Goal: Check status: Check status

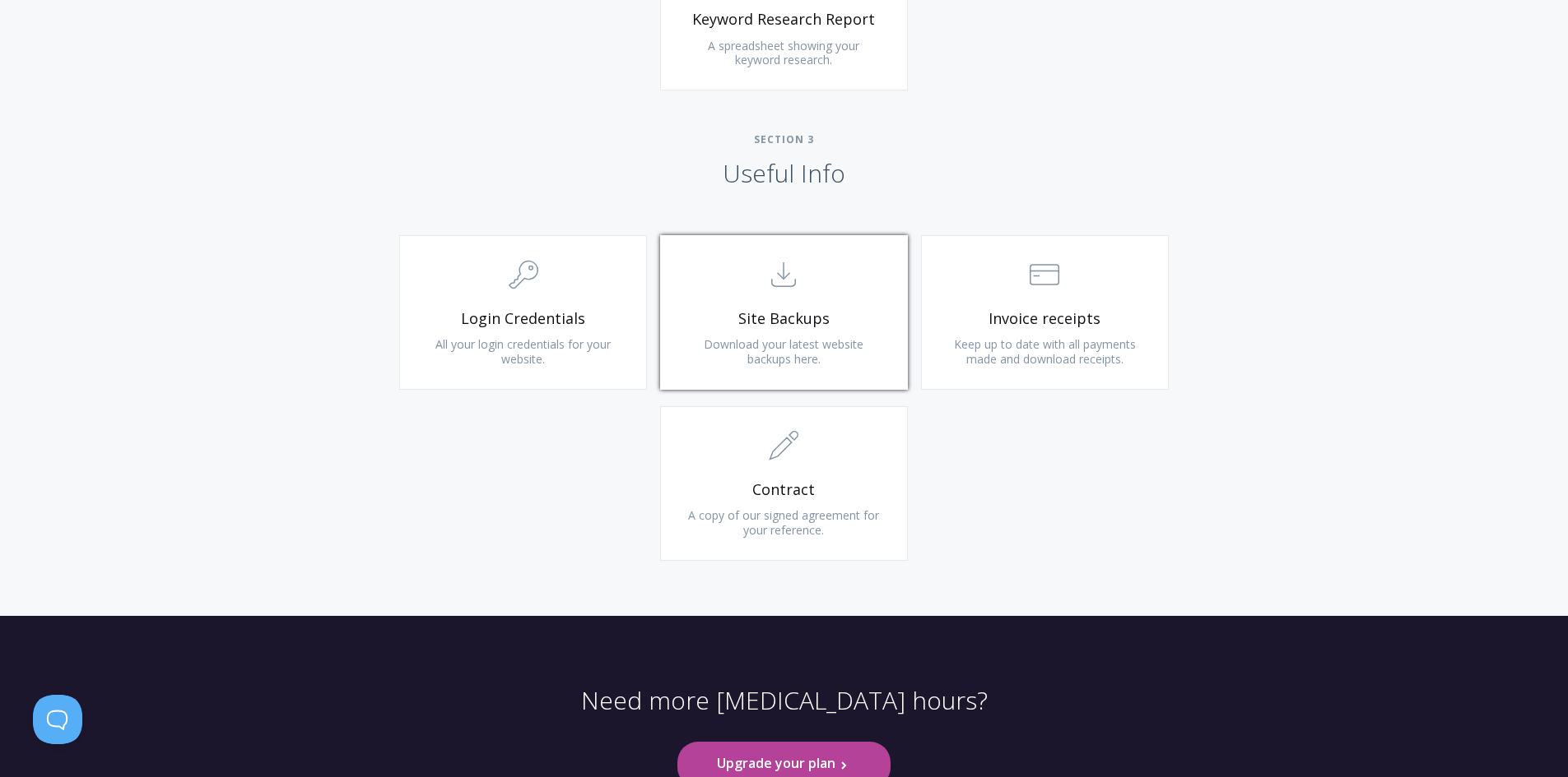
scroll to position [1481, 0]
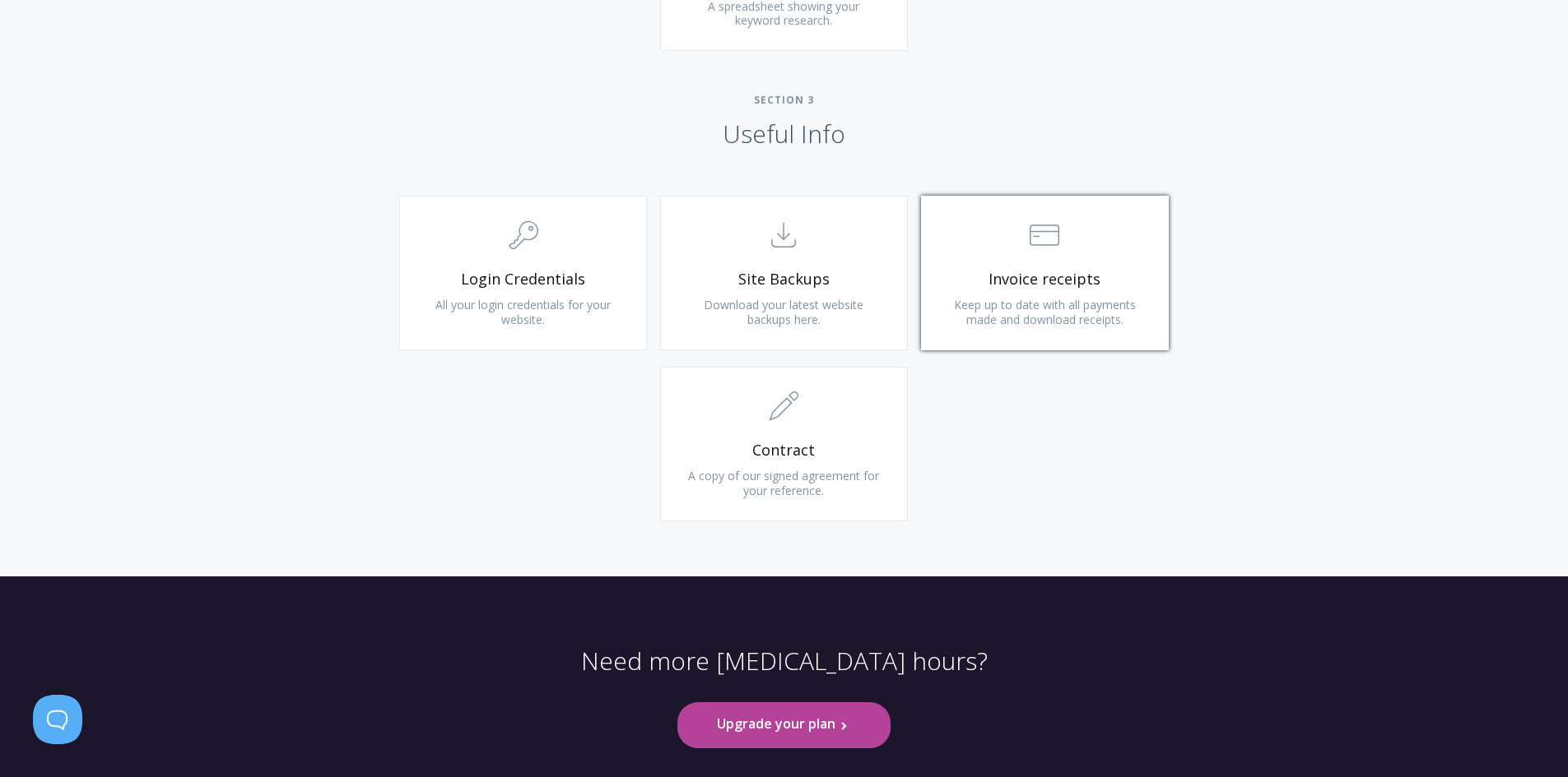
click at [1046, 288] on span "Invoice receipts" at bounding box center [1045, 279] width 197 height 19
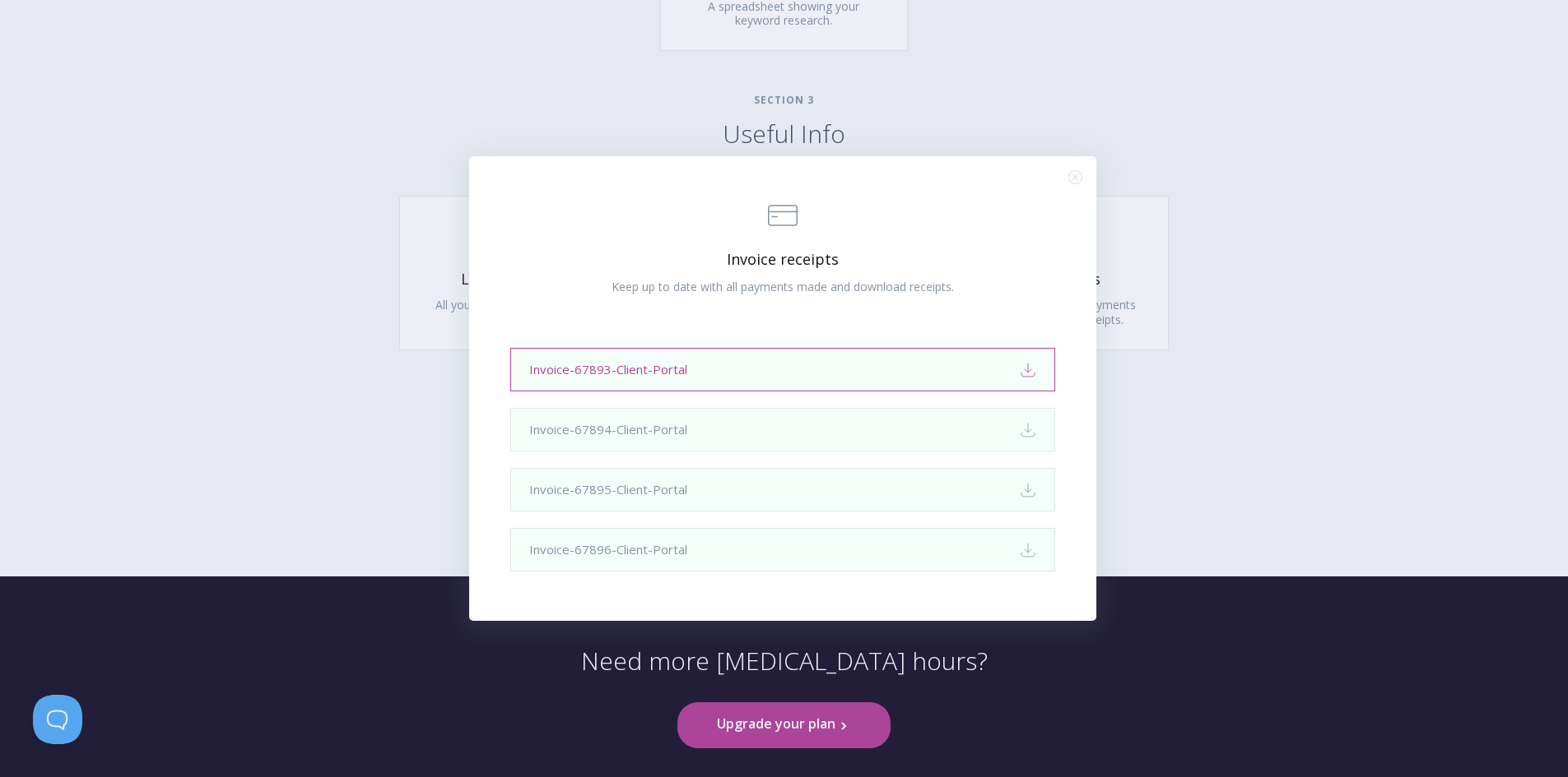
click at [855, 372] on link "Invoice-67893-Client-Portal Download" at bounding box center [782, 369] width 545 height 44
click at [1248, 180] on div ".st0{fill:none;stroke:#000000;stroke-width:2;stroke-miterlimit:10;} Financial I…" at bounding box center [784, 388] width 1568 height 777
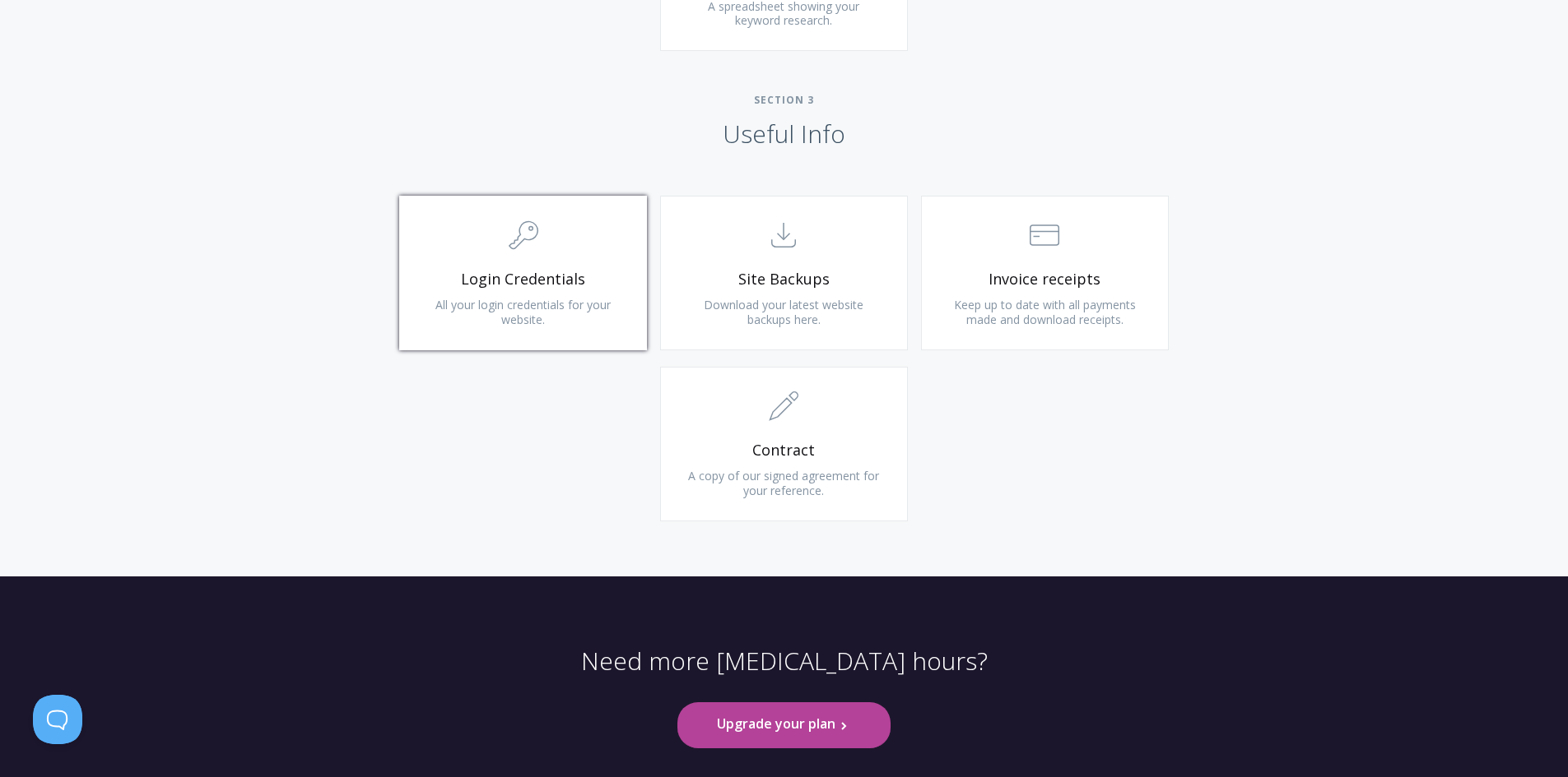
click at [566, 261] on link ".cls-1{fill:none;stroke:#000;stroke-miterlimit:10;stroke-width:2px;} 1. General…" at bounding box center [523, 274] width 247 height 155
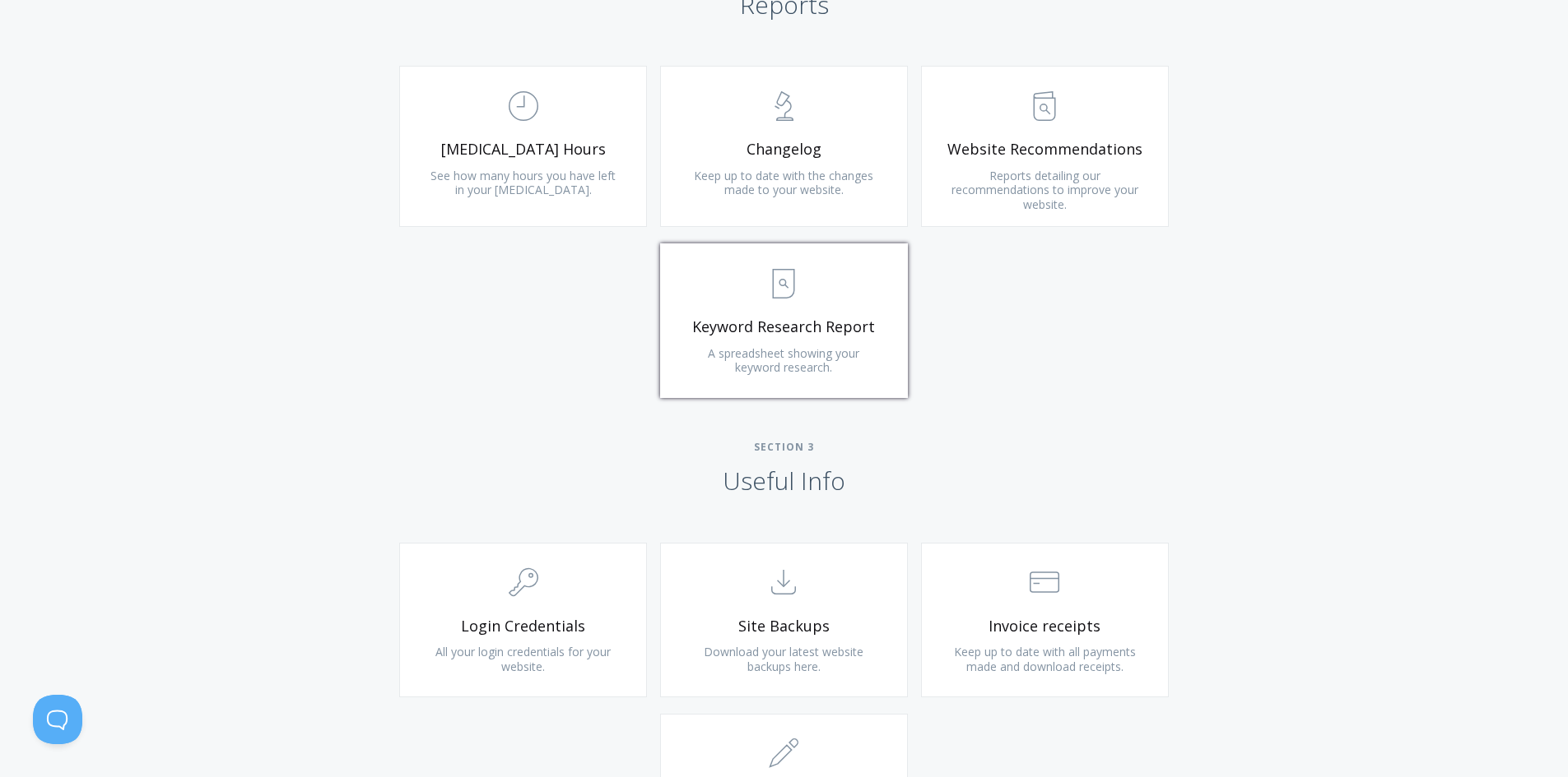
scroll to position [1070, 0]
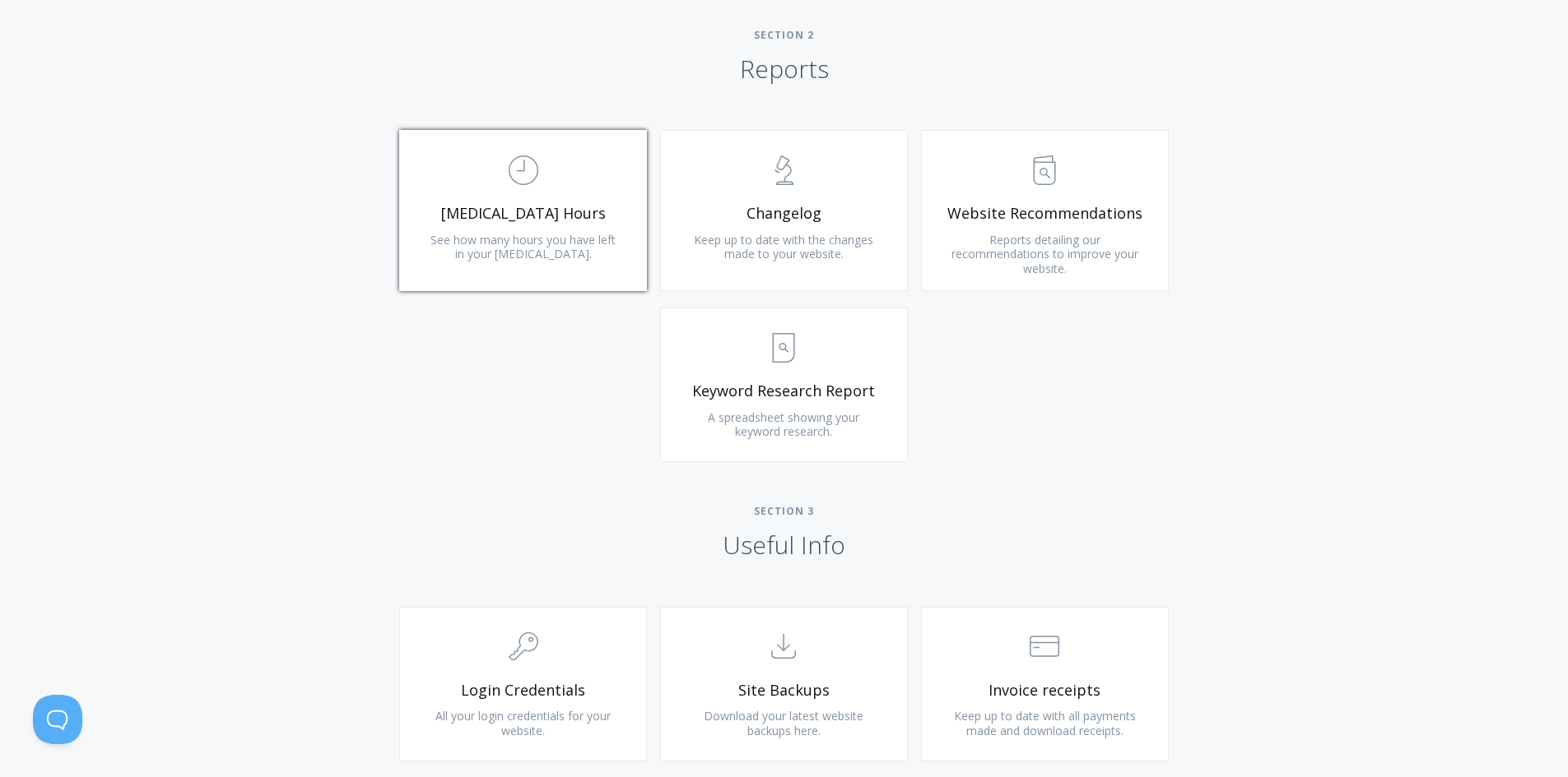
click at [562, 253] on span "See how many hours you have left in your retainer." at bounding box center [523, 246] width 185 height 30
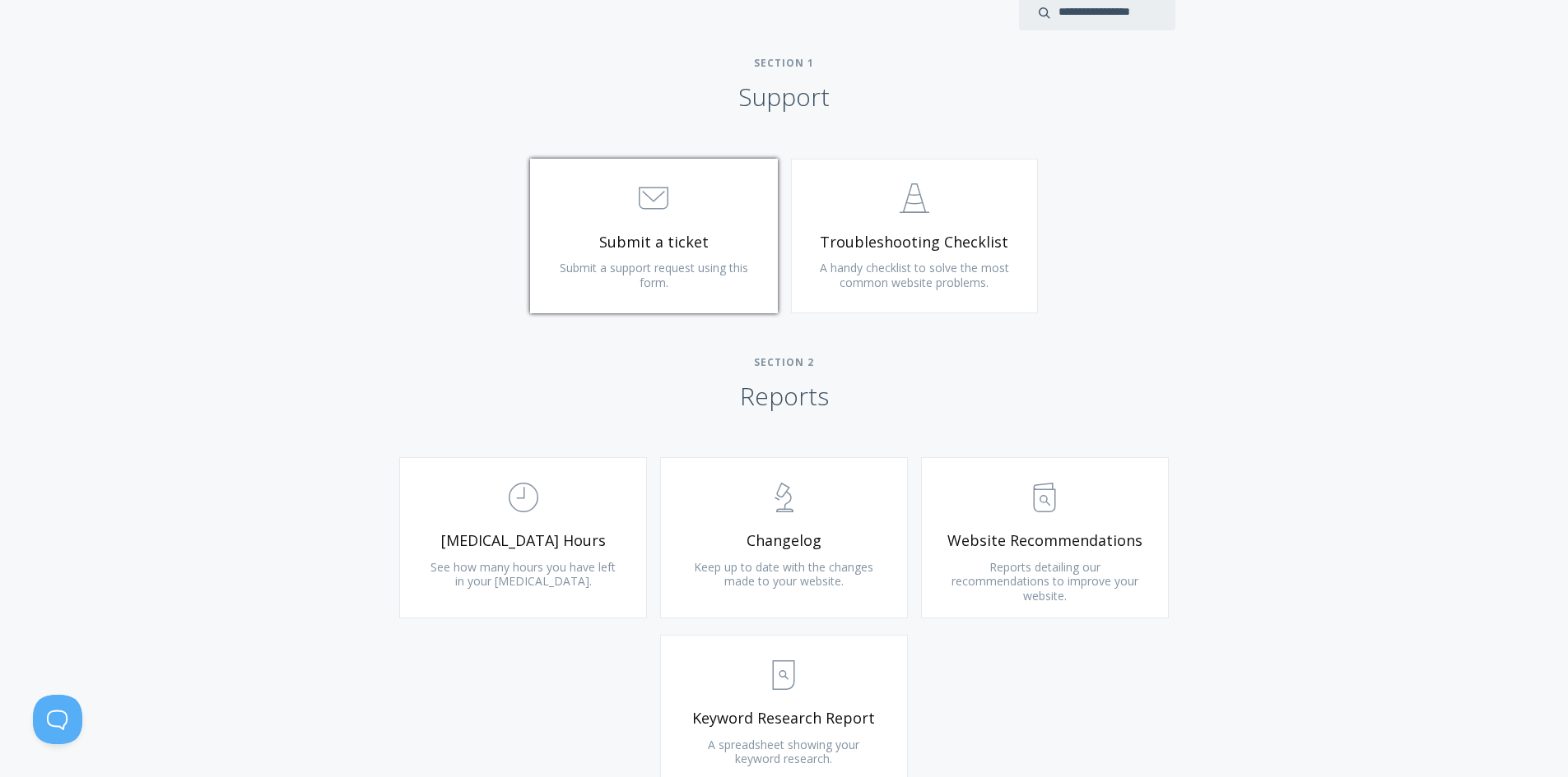
scroll to position [740, 0]
click at [684, 254] on link ".st0{fill:none;stroke:#000000;stroke-width:2;stroke-miterlimit:10;} 3. Communic…" at bounding box center [654, 238] width 247 height 155
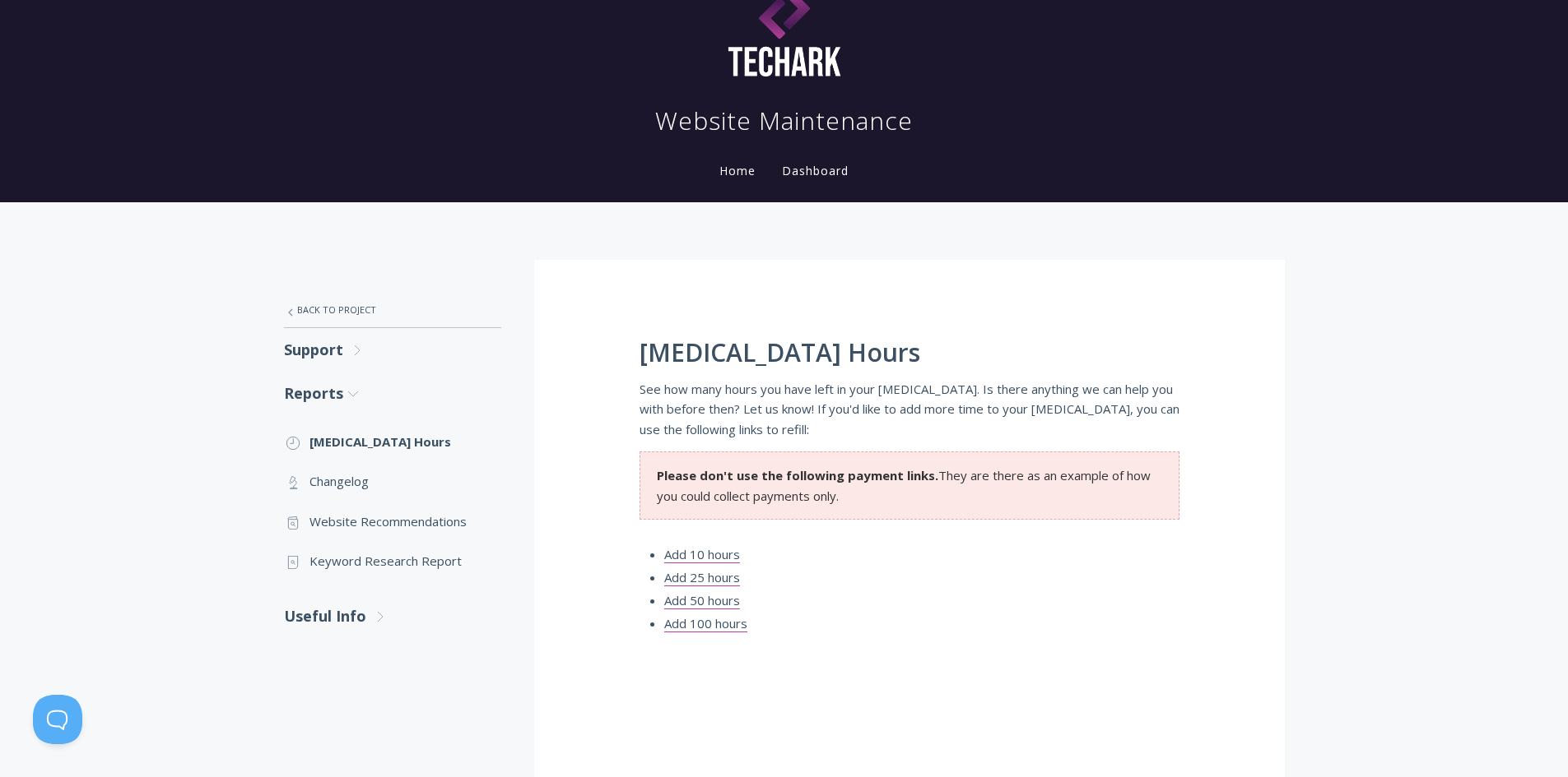
scroll to position [82, 0]
